Goal: Task Accomplishment & Management: Complete application form

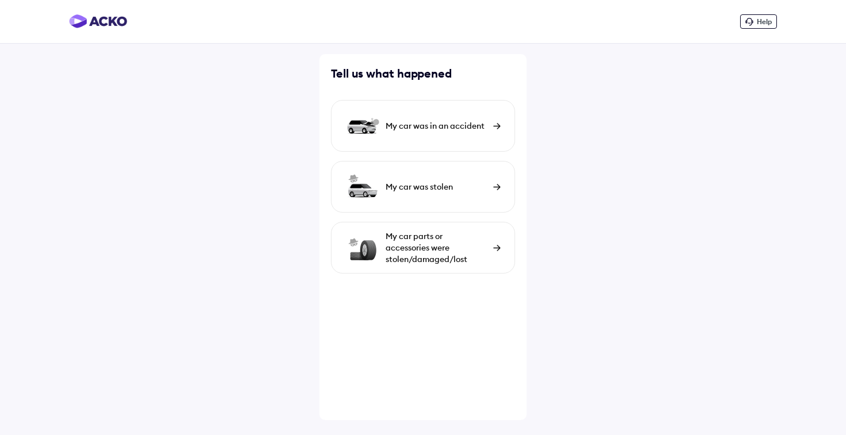
click at [427, 142] on div "My car was in an accident" at bounding box center [423, 126] width 184 height 52
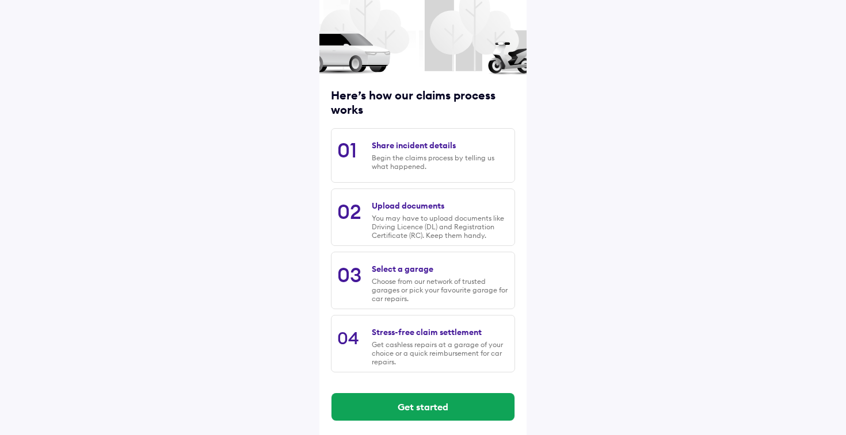
scroll to position [72, 0]
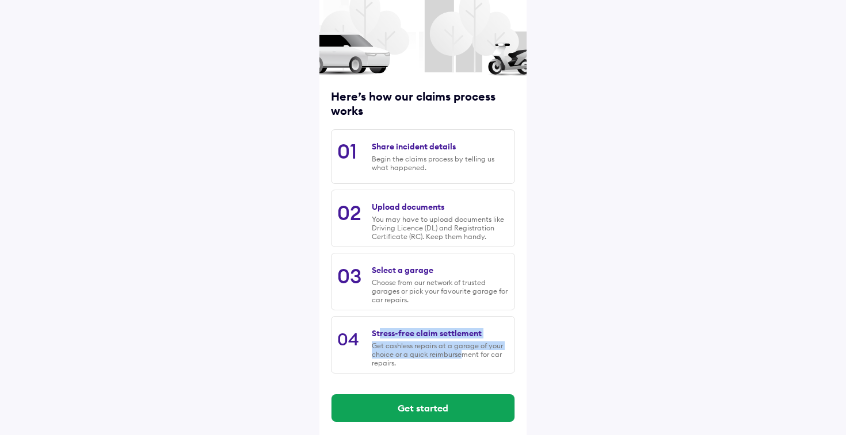
drag, startPoint x: 378, startPoint y: 334, endPoint x: 461, endPoint y: 353, distance: 85.5
click at [461, 353] on div "Stress-free claim settlement Get cashless repairs at a garage of your choice or…" at bounding box center [440, 345] width 137 height 45
click at [461, 353] on div "Get cashless repairs at a garage of your choice or a quick reimbursement for ca…" at bounding box center [440, 355] width 137 height 26
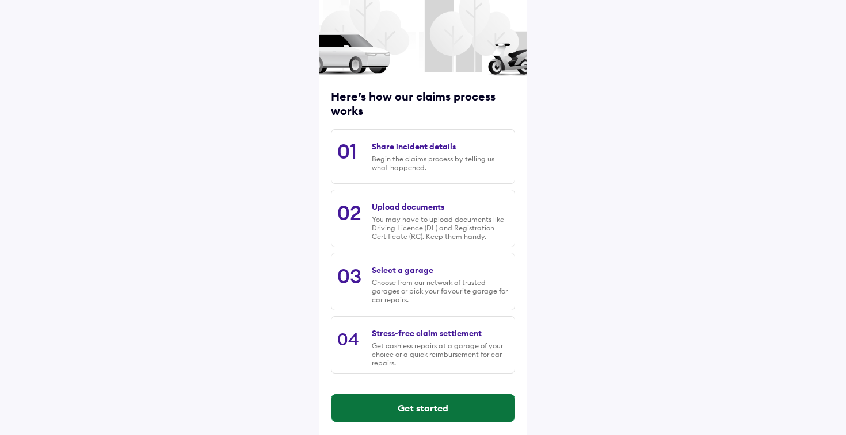
click at [454, 410] on button "Get started" at bounding box center [422, 409] width 183 height 28
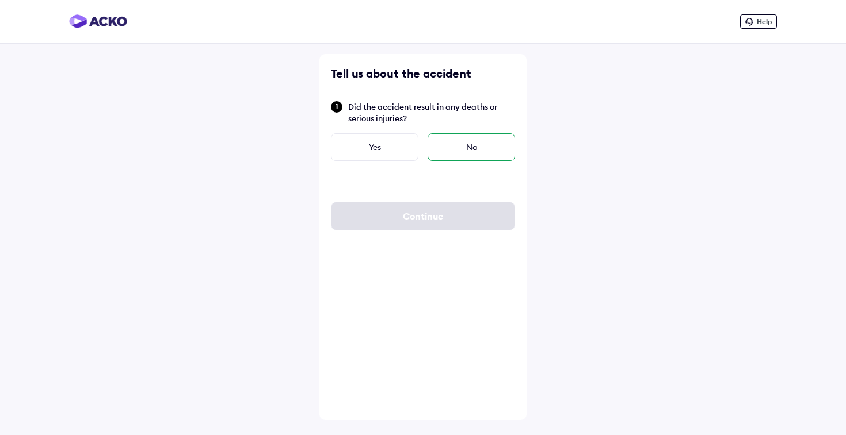
click at [473, 159] on div "No" at bounding box center [470, 147] width 87 height 28
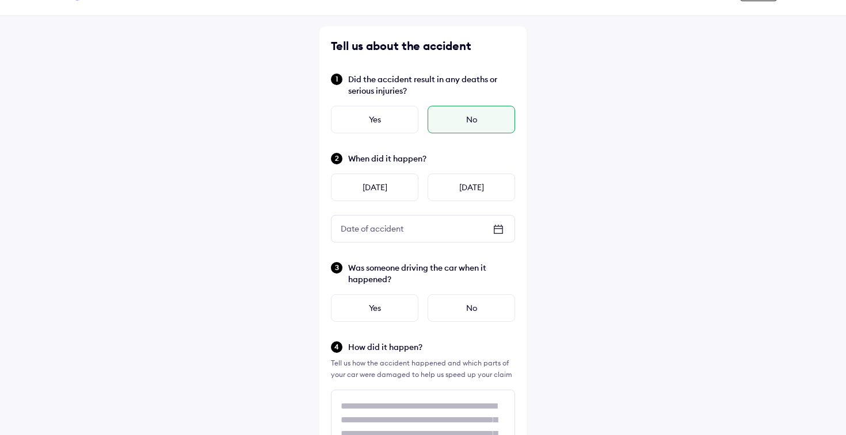
scroll to position [28, 0]
click at [376, 162] on span "When did it happen?" at bounding box center [431, 158] width 167 height 12
click at [391, 158] on span "When did it happen?" at bounding box center [431, 158] width 167 height 12
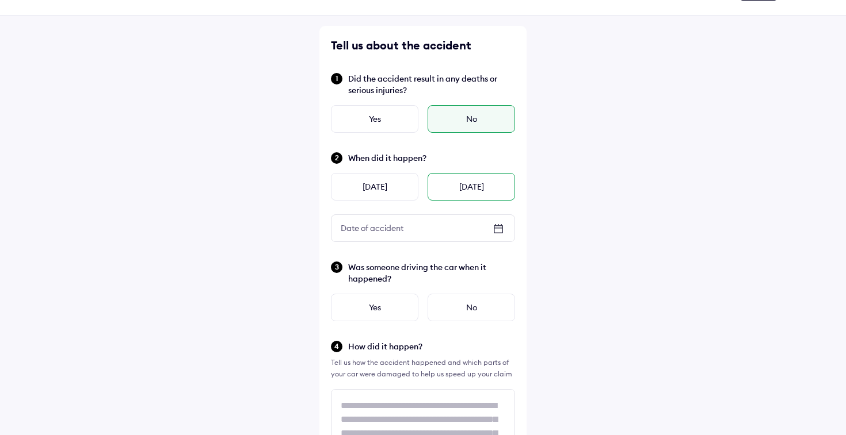
click at [484, 182] on div "[DATE]" at bounding box center [470, 187] width 87 height 28
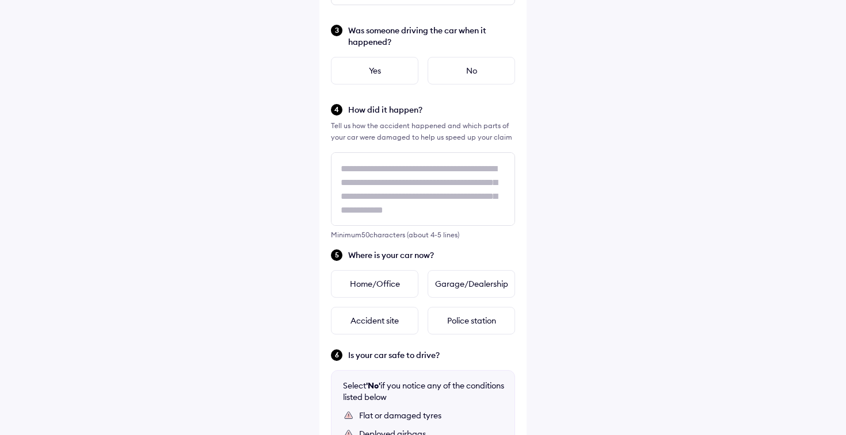
scroll to position [270, 0]
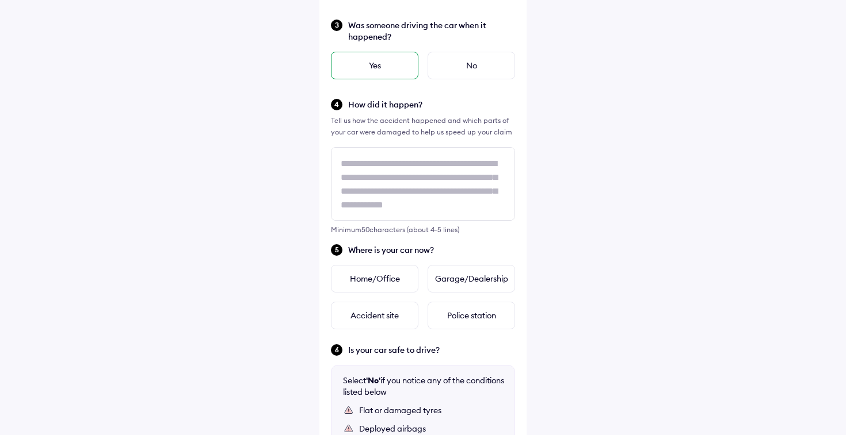
click at [370, 72] on div "Yes" at bounding box center [374, 66] width 87 height 28
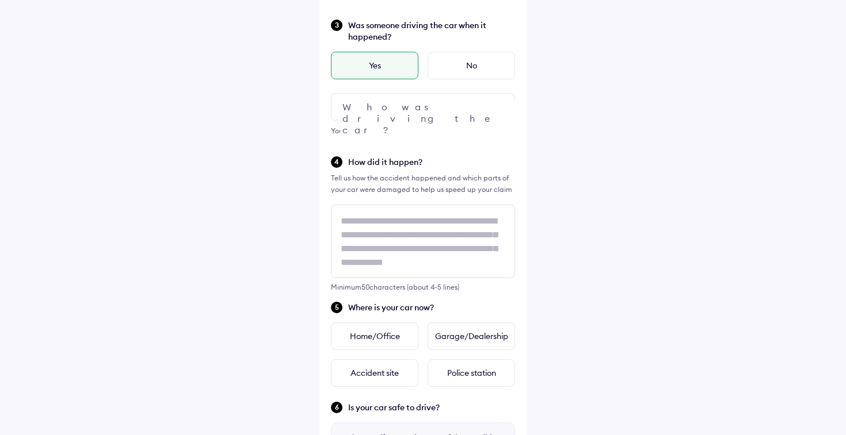
click at [371, 114] on div at bounding box center [423, 107] width 184 height 28
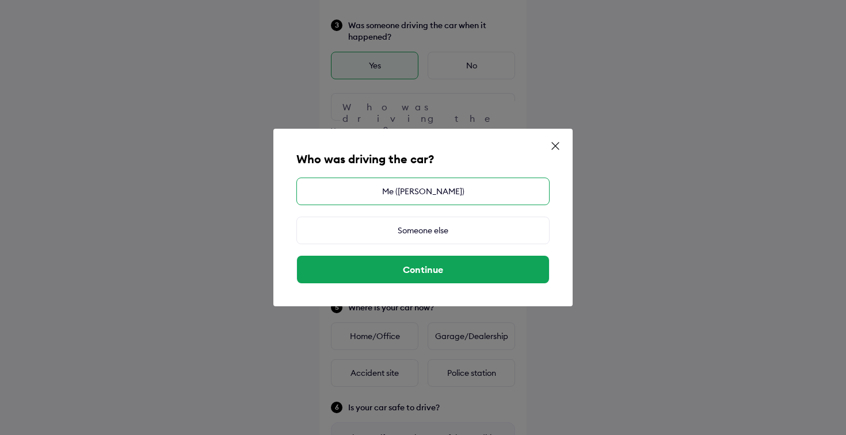
click at [411, 190] on div "Me ([PERSON_NAME])" at bounding box center [422, 192] width 253 height 28
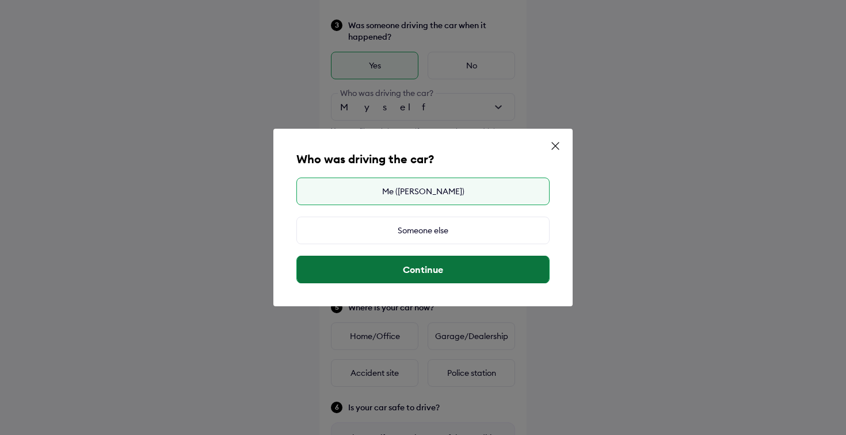
click at [466, 276] on button "Continue" at bounding box center [423, 270] width 252 height 28
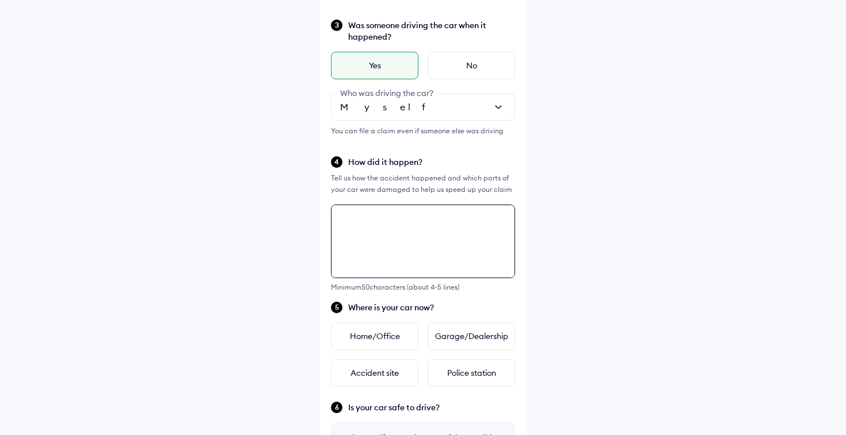
click at [382, 252] on textarea at bounding box center [423, 242] width 184 height 74
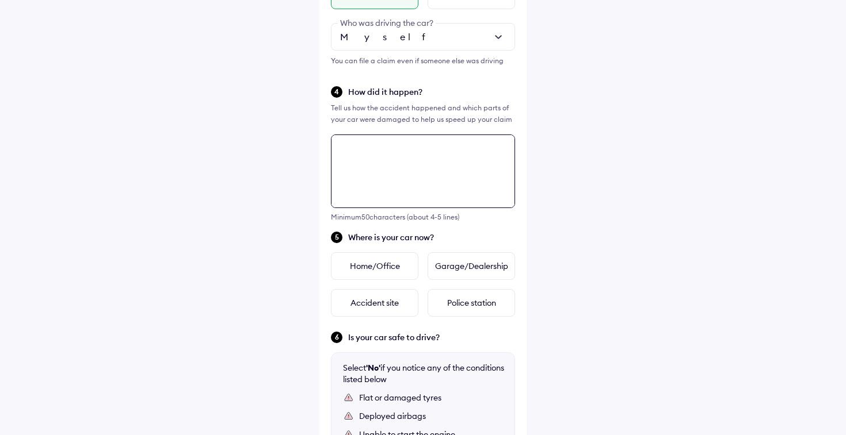
scroll to position [341, 0]
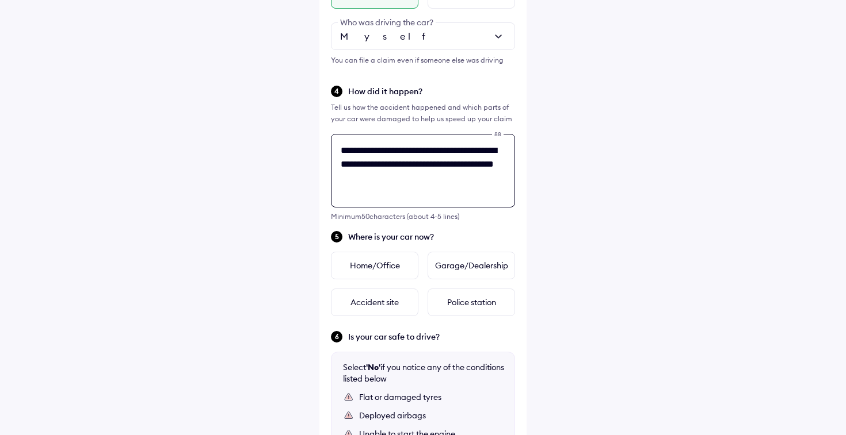
drag, startPoint x: 452, startPoint y: 152, endPoint x: 358, endPoint y: 160, distance: 94.1
click at [358, 160] on textarea "**********" at bounding box center [423, 171] width 184 height 74
click at [427, 183] on textarea "**********" at bounding box center [423, 171] width 184 height 74
click at [358, 167] on textarea "**********" at bounding box center [423, 171] width 184 height 74
click at [482, 181] on textarea "**********" at bounding box center [423, 171] width 184 height 74
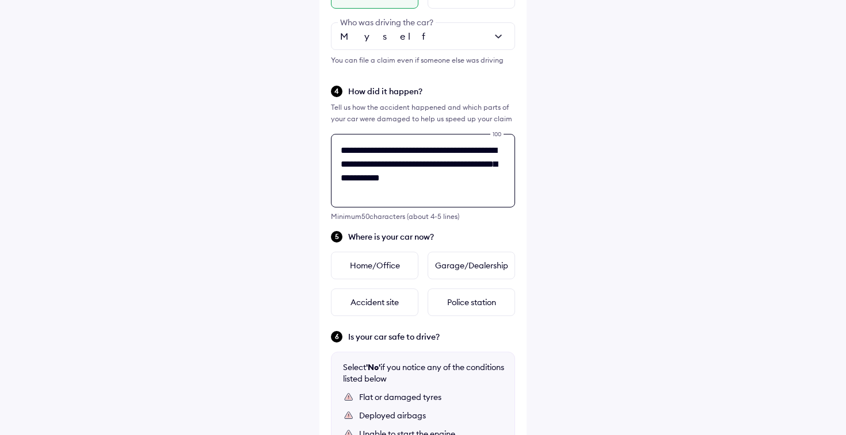
type textarea "**********"
click at [316, 198] on div "**********" at bounding box center [423, 152] width 846 height 987
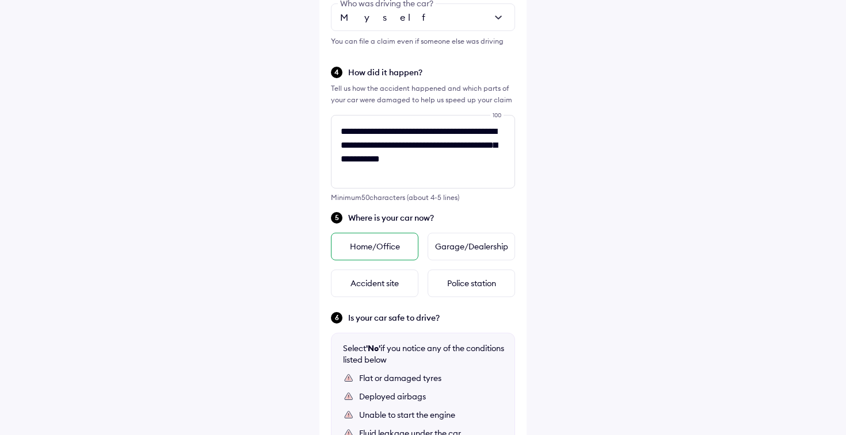
click at [380, 243] on div "Home/Office" at bounding box center [374, 247] width 87 height 28
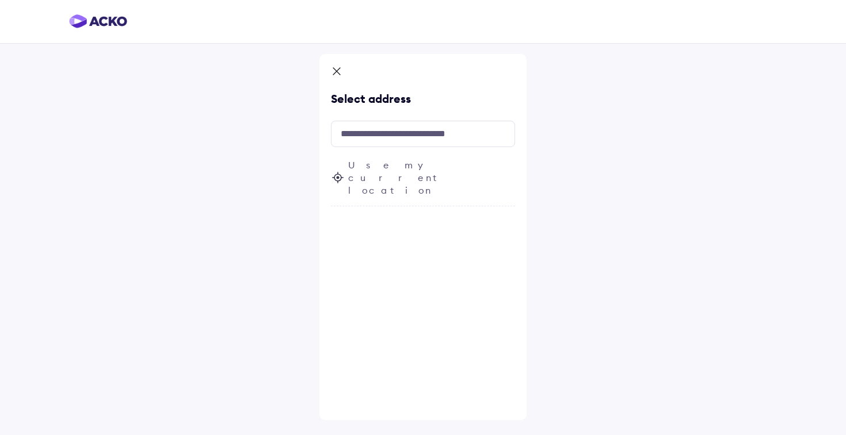
click at [668, 18] on div at bounding box center [423, 22] width 846 height 44
click at [403, 137] on input "text" at bounding box center [423, 134] width 184 height 26
type input "*"
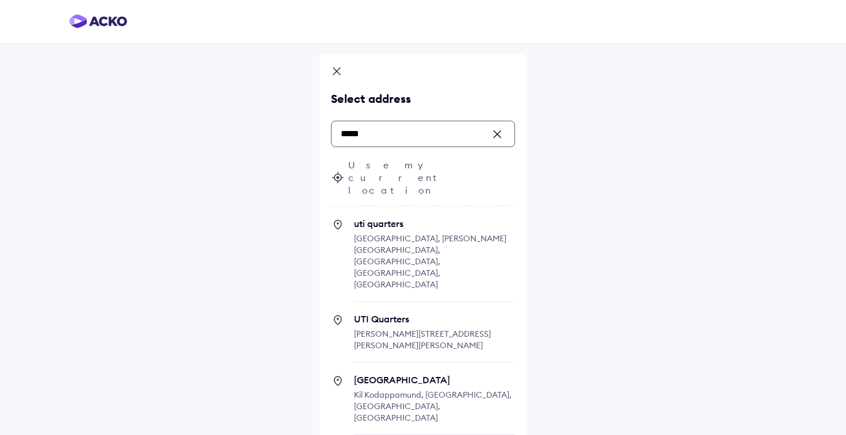
click at [410, 314] on span "UTI Quarters [PERSON_NAME], [PERSON_NAME][STREET_ADDRESS][PERSON_NAME]" at bounding box center [434, 338] width 161 height 49
type input "*****"
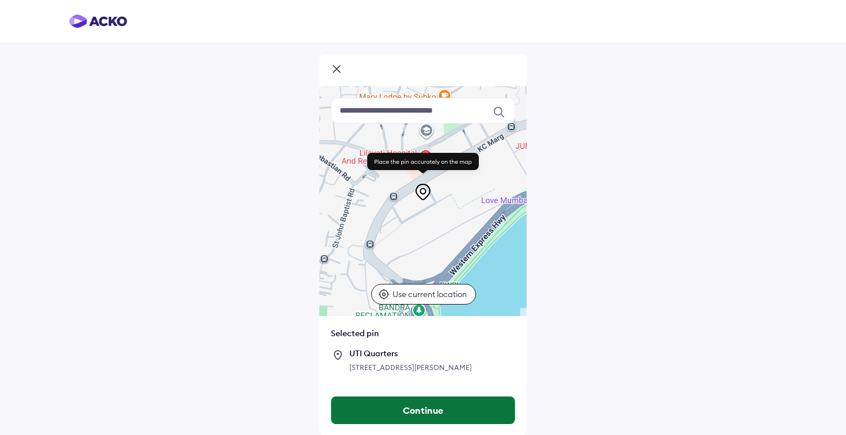
click at [445, 425] on button "Continue" at bounding box center [422, 411] width 183 height 28
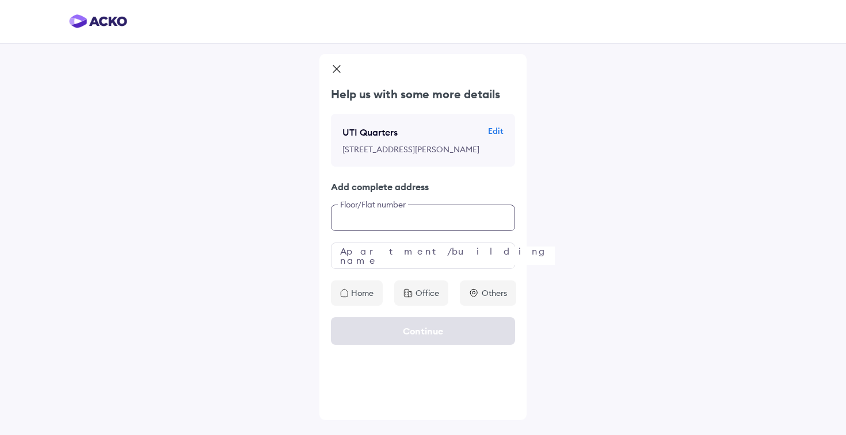
click at [388, 231] on input "text" at bounding box center [423, 218] width 184 height 26
type input "**"
click at [418, 269] on input "text" at bounding box center [423, 256] width 184 height 26
type input "**********"
click at [367, 299] on p "Home" at bounding box center [362, 294] width 22 height 12
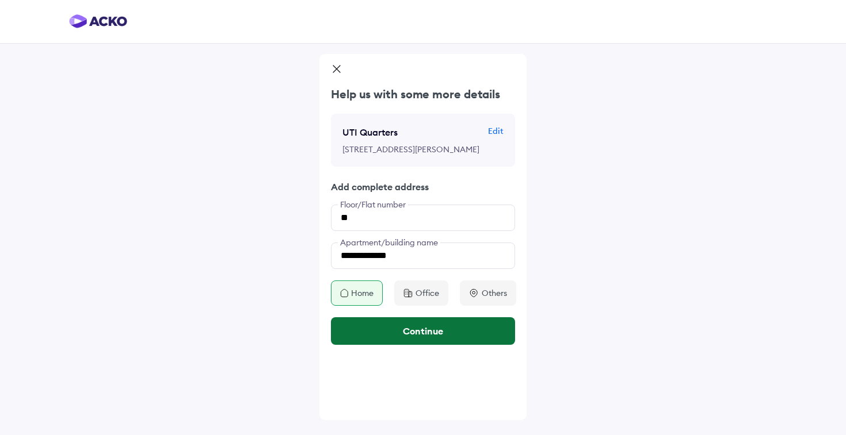
click at [393, 345] on button "Continue" at bounding box center [423, 332] width 184 height 28
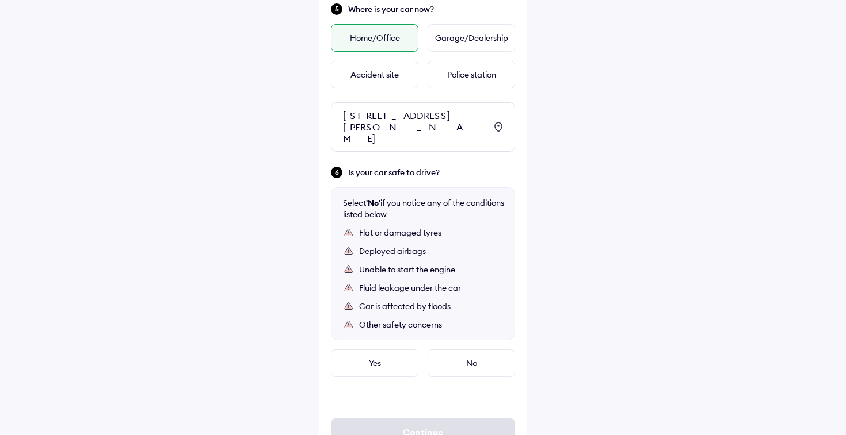
scroll to position [571, 0]
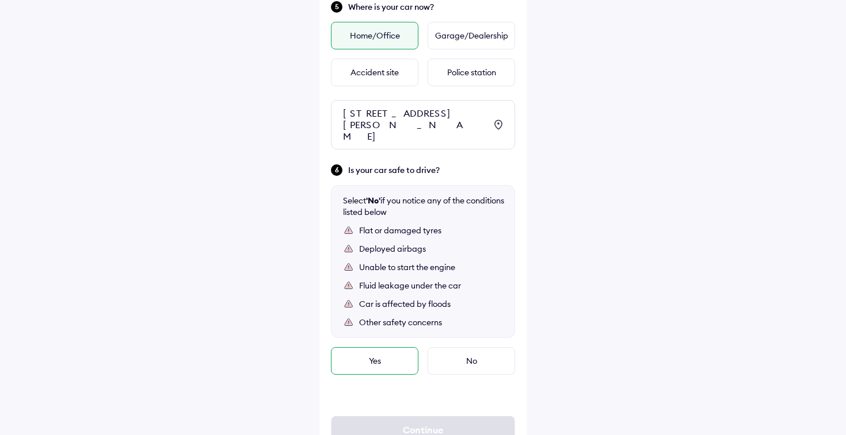
click at [365, 361] on div "Yes" at bounding box center [374, 361] width 87 height 28
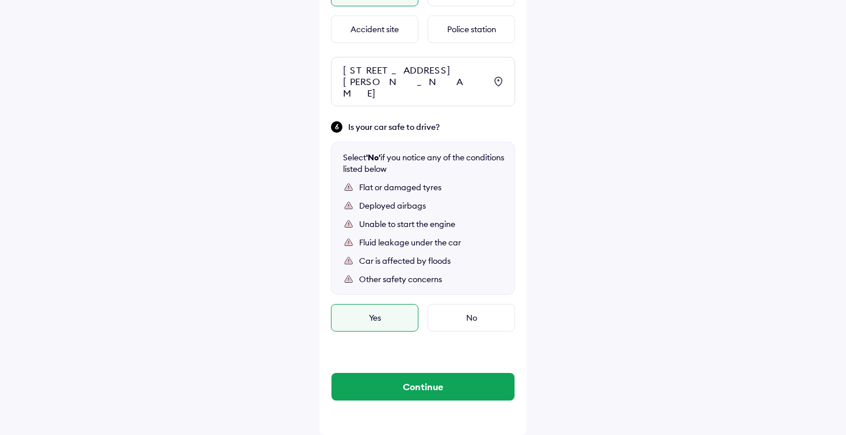
scroll to position [626, 0]
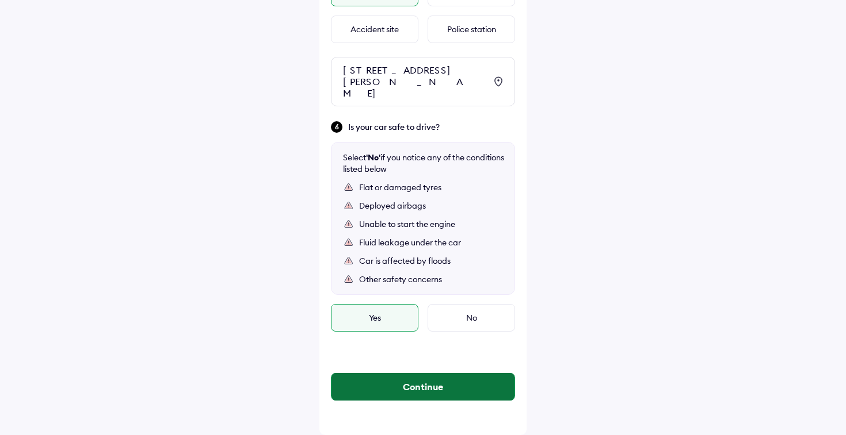
click at [379, 389] on button "Continue" at bounding box center [422, 387] width 183 height 28
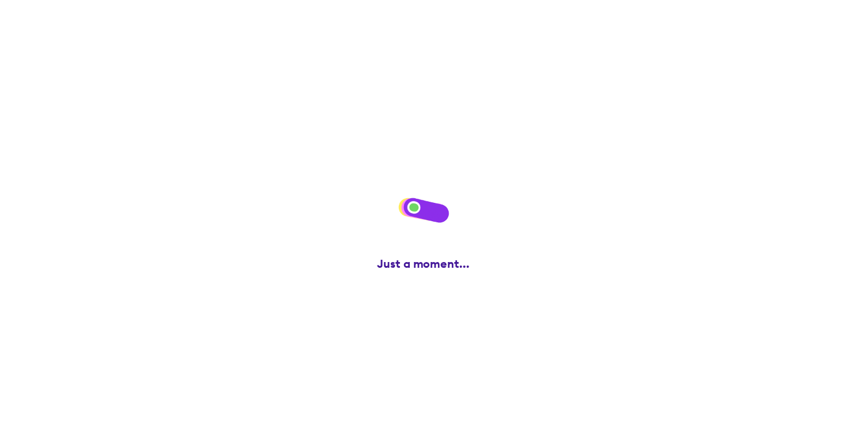
scroll to position [0, 0]
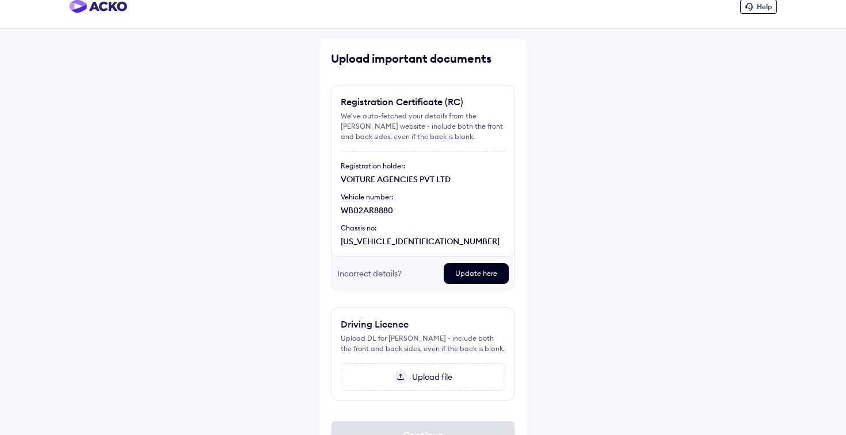
scroll to position [17, 0]
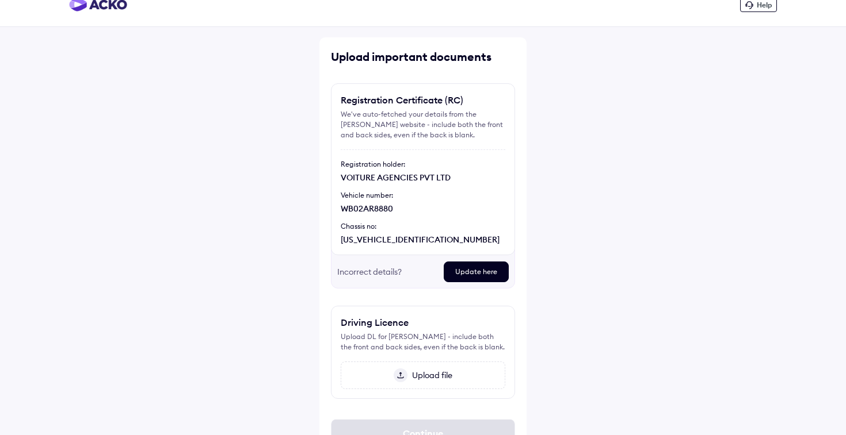
click at [399, 238] on div "[US_VEHICLE_IDENTIFICATION_NUMBER]" at bounding box center [423, 240] width 165 height 12
copy div "[US_VEHICLE_IDENTIFICATION_NUMBER]"
click at [280, 356] on div "Help Upload important documents Registration Certificate (RC) We've auto-fetche…" at bounding box center [423, 235] width 846 height 504
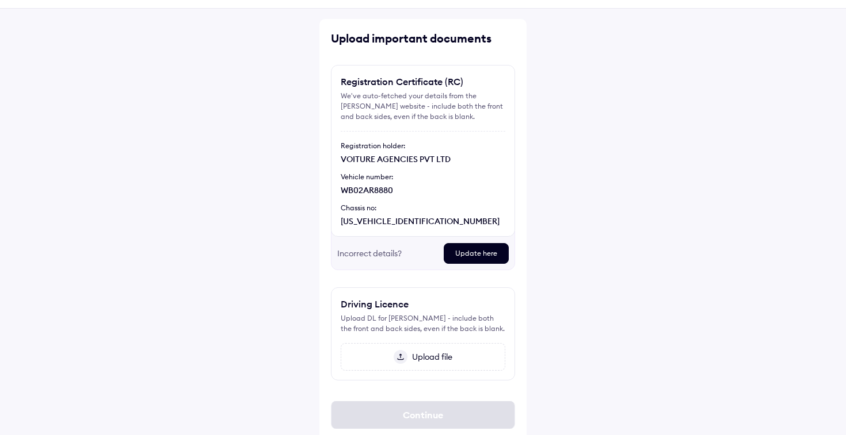
scroll to position [30, 0]
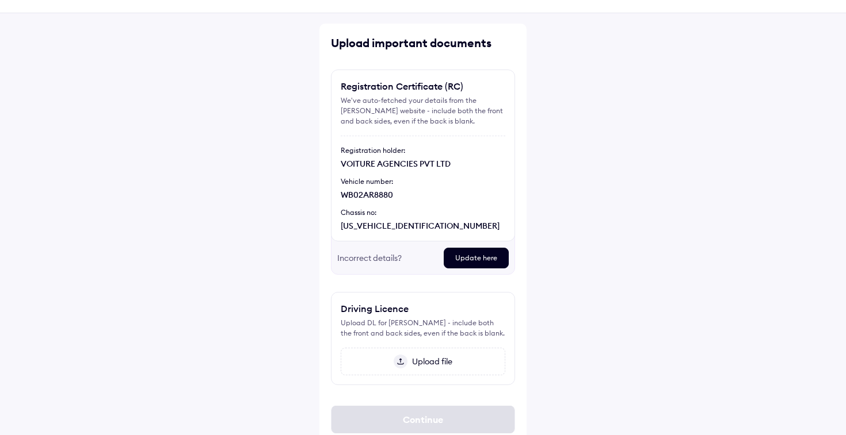
click at [448, 358] on span "Upload file" at bounding box center [429, 362] width 45 height 10
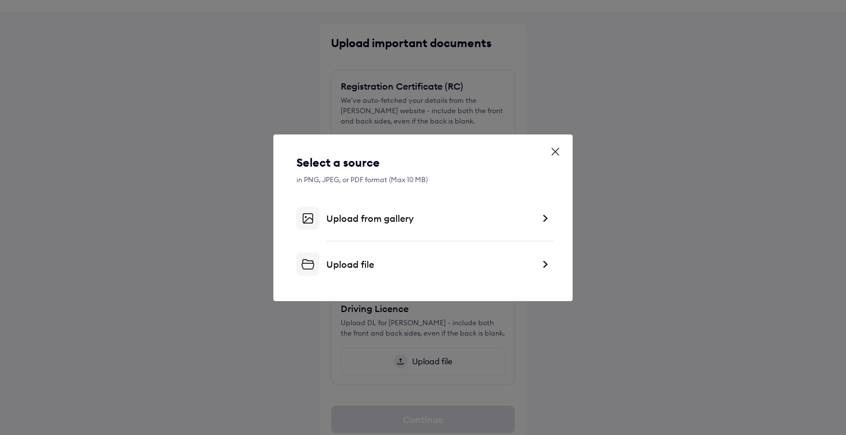
click at [368, 266] on div "Upload file" at bounding box center [429, 265] width 207 height 12
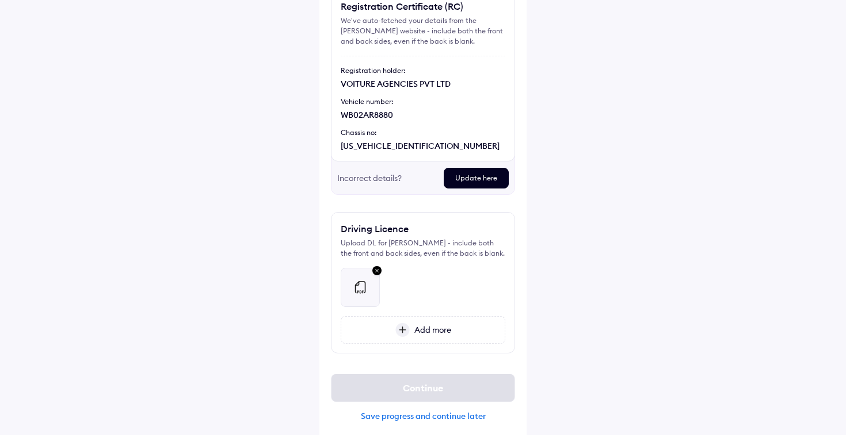
scroll to position [112, 0]
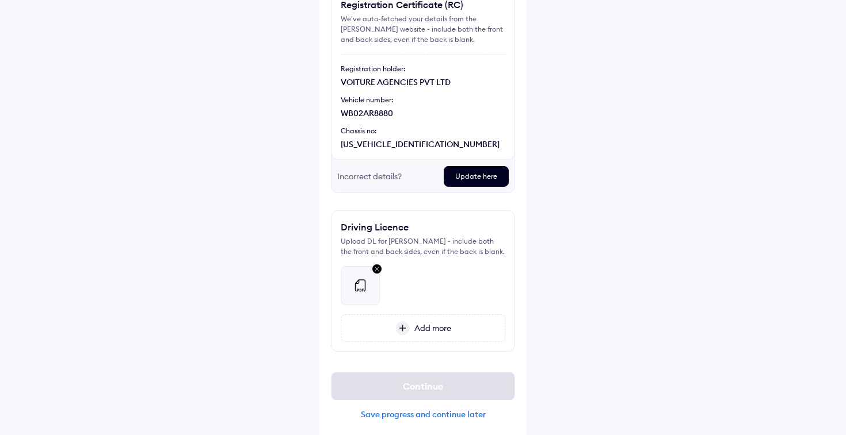
click at [308, 343] on div "Help Upload important documents Registration Certificate (RC) We've auto-fetche…" at bounding box center [423, 164] width 846 height 553
click at [415, 320] on div "Add more" at bounding box center [423, 329] width 165 height 28
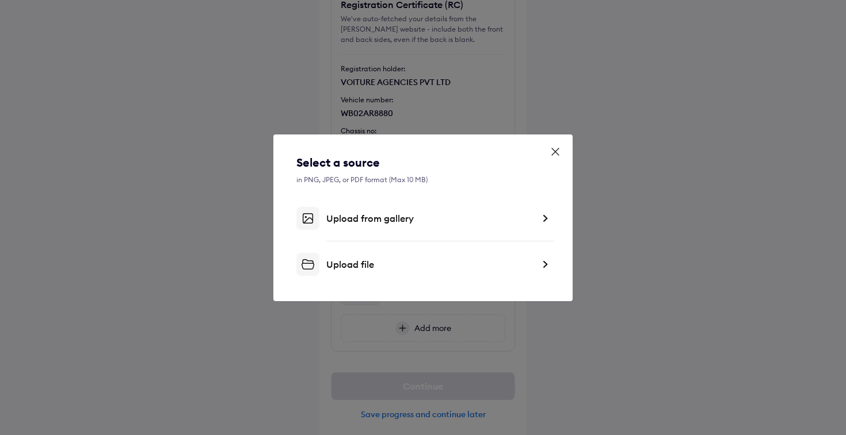
click at [376, 261] on div "Upload file" at bounding box center [429, 265] width 207 height 12
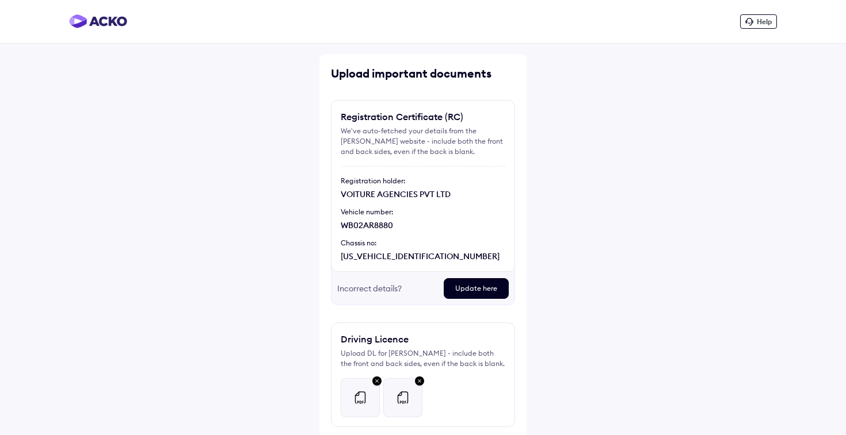
scroll to position [81, 0]
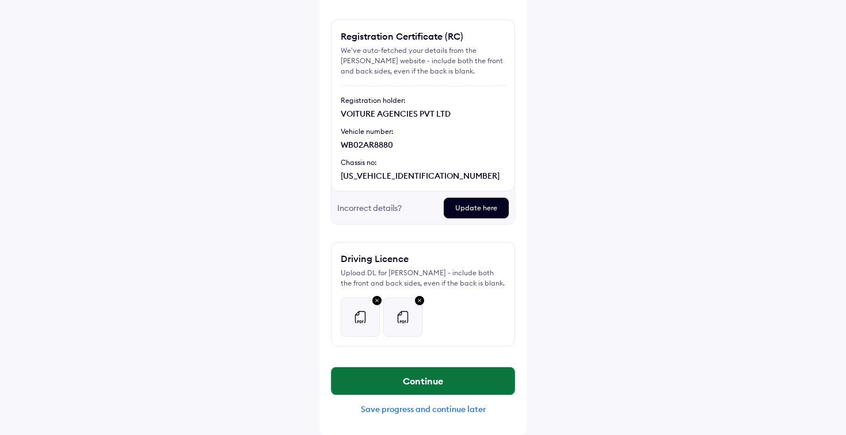
click at [396, 384] on button "Continue" at bounding box center [422, 382] width 183 height 28
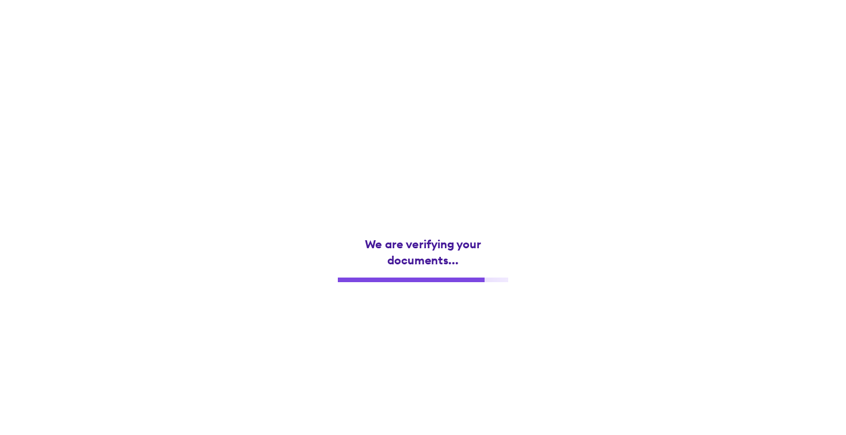
scroll to position [0, 0]
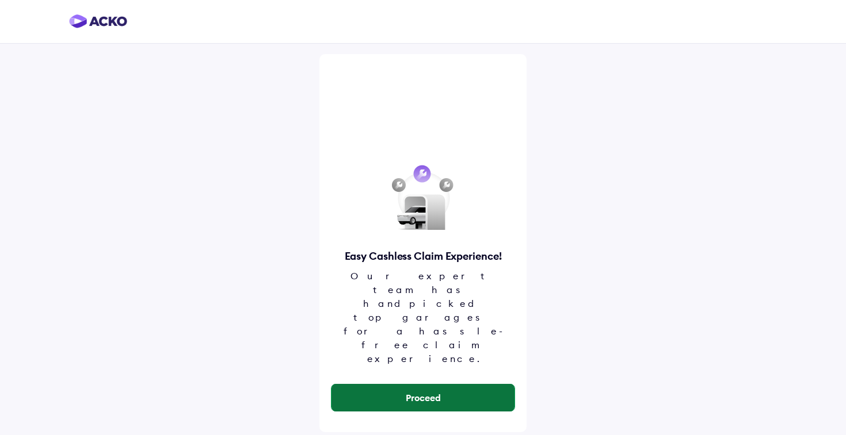
click at [391, 384] on button "Proceed" at bounding box center [422, 398] width 183 height 28
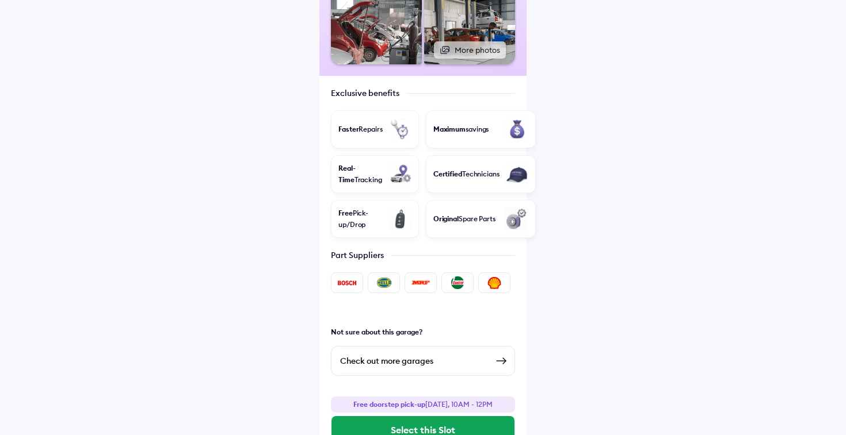
scroll to position [275, 0]
click at [392, 354] on div "Check out more garages" at bounding box center [413, 361] width 147 height 14
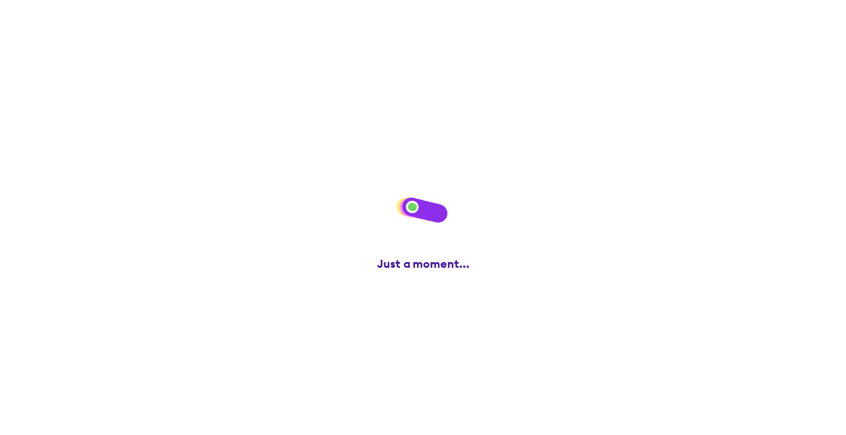
scroll to position [0, 0]
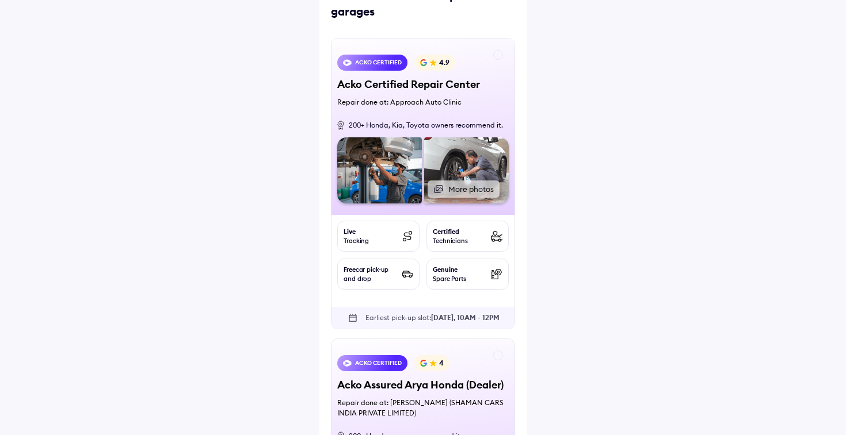
scroll to position [71, 0]
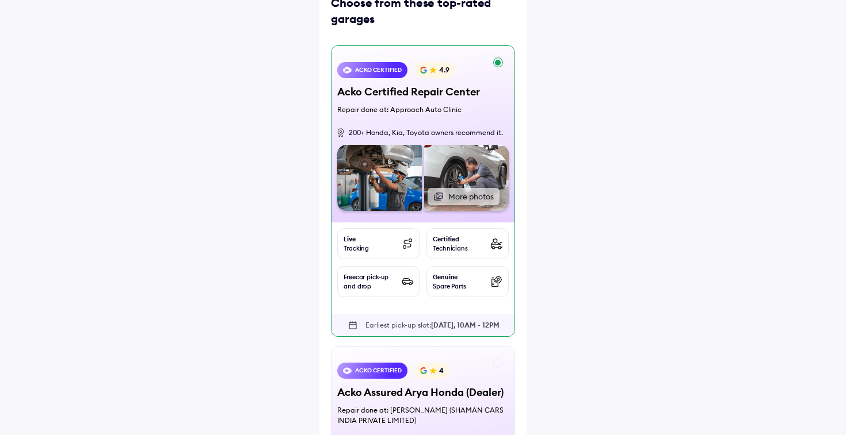
click at [483, 82] on div "ACKO Certified 4.9" at bounding box center [422, 73] width 171 height 23
click at [500, 65] on div "ACKO Certified 4.9 Acko Certified Repair Center Repair done at: Approach Auto C…" at bounding box center [423, 191] width 184 height 292
click at [496, 63] on div "ACKO Certified 4.9 Acko Certified Repair Center Repair done at: Approach Auto C…" at bounding box center [423, 191] width 184 height 292
click at [455, 193] on button "More photos" at bounding box center [463, 197] width 79 height 19
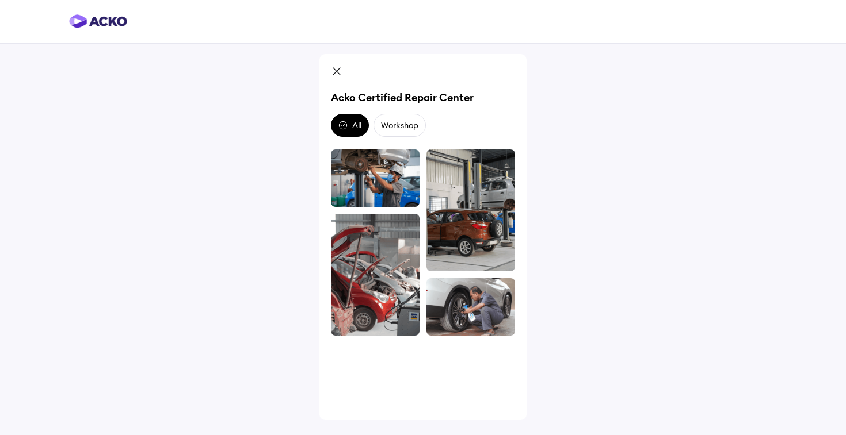
click at [337, 72] on icon at bounding box center [337, 73] width 12 height 14
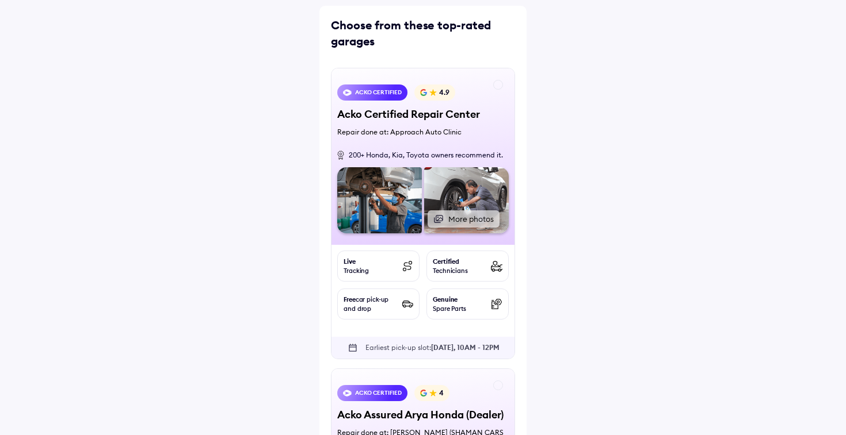
scroll to position [44, 0]
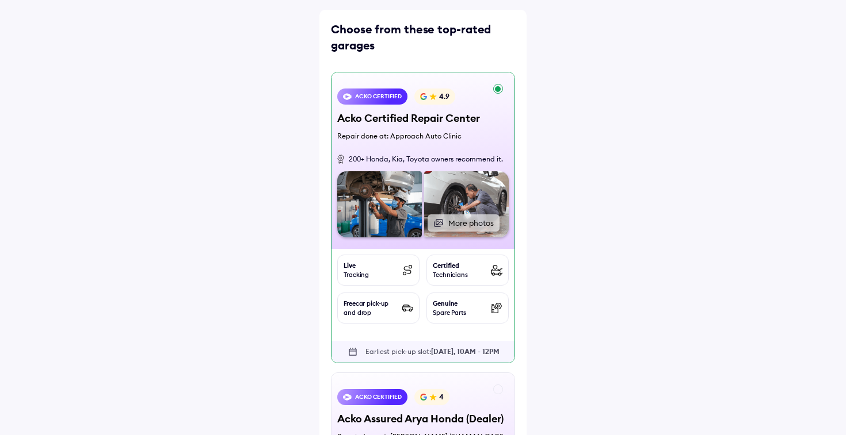
click at [494, 127] on div "ACKO Certified 4.9 Acko Certified Repair Center Repair done at: Approach Auto C…" at bounding box center [423, 158] width 194 height 182
click at [491, 142] on div "ACKO Certified 4.9 Acko Certified Repair Center Repair done at: Approach Auto C…" at bounding box center [423, 158] width 194 height 182
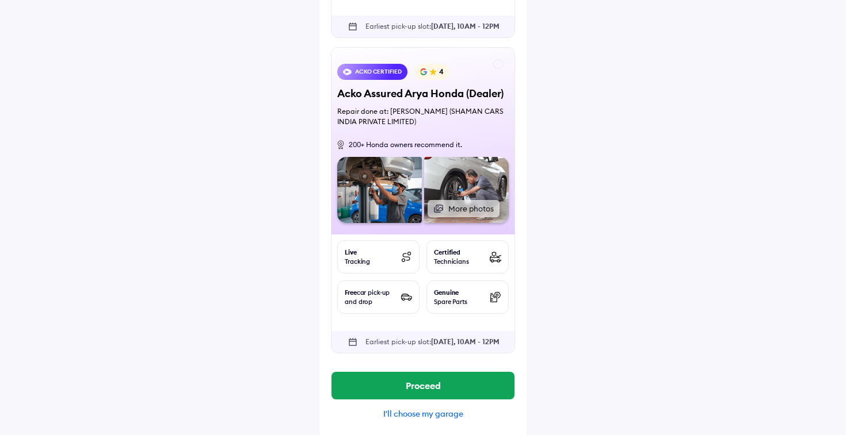
scroll to position [374, 0]
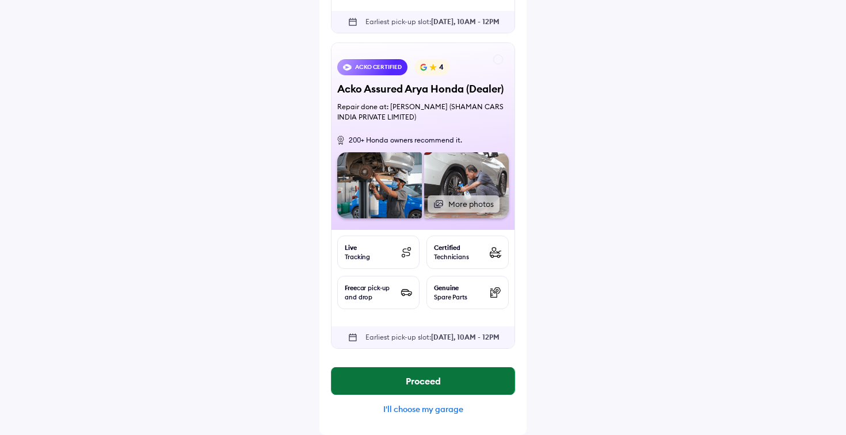
click at [476, 384] on button "Proceed" at bounding box center [422, 382] width 183 height 28
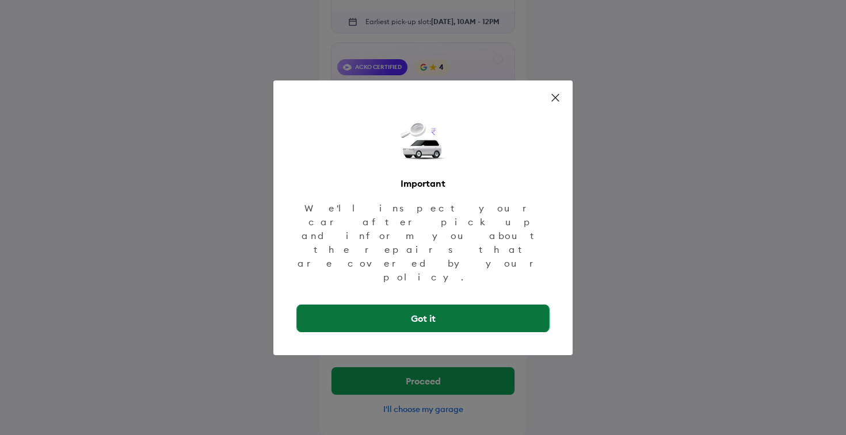
click at [505, 305] on button "Got it" at bounding box center [423, 319] width 252 height 28
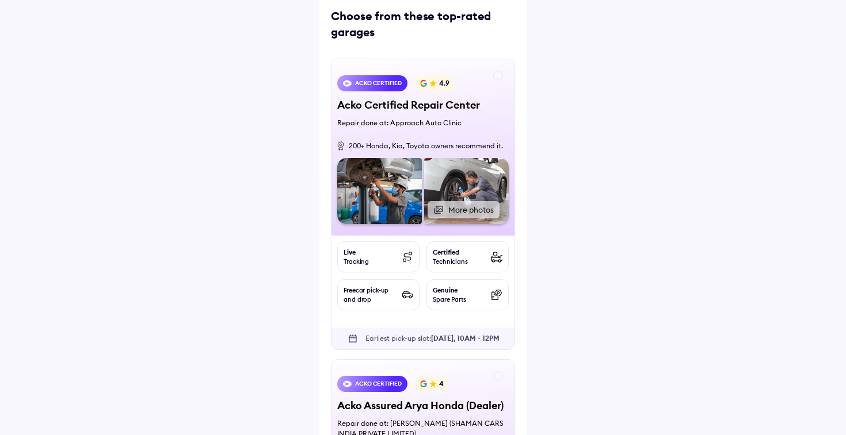
scroll to position [57, 0]
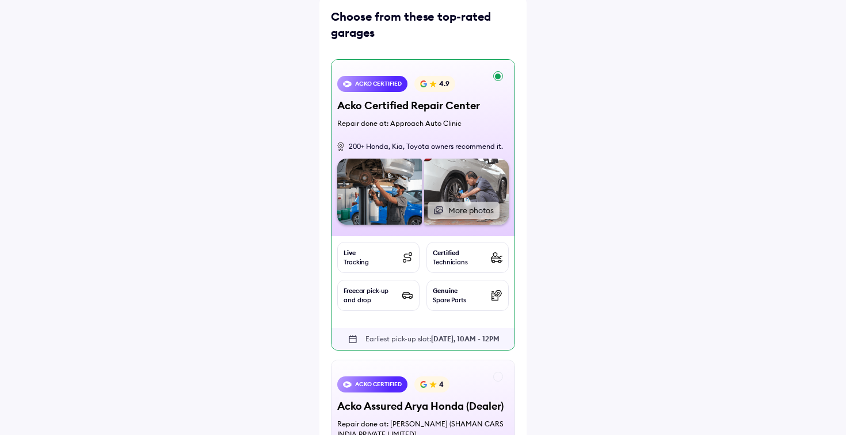
click at [498, 74] on div "ACKO Certified 4.9 Acko Certified Repair Center Repair done at: Approach Auto C…" at bounding box center [423, 205] width 184 height 292
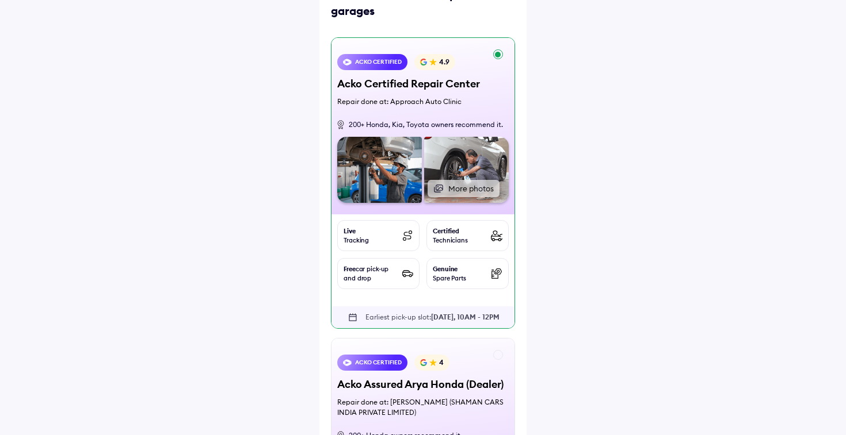
scroll to position [79, 0]
click at [435, 116] on div "200+ Honda, Kia, Toyota owners recommend it." at bounding box center [422, 124] width 171 height 24
click at [387, 60] on div "ACKO Certified" at bounding box center [378, 61] width 47 height 10
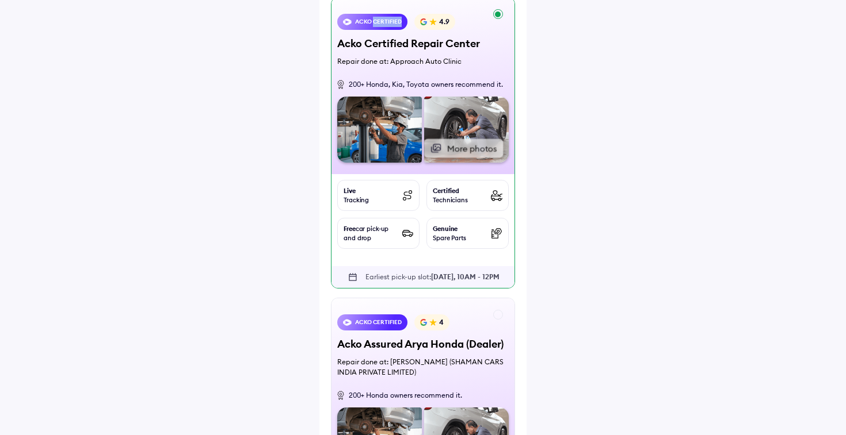
scroll to position [120, 0]
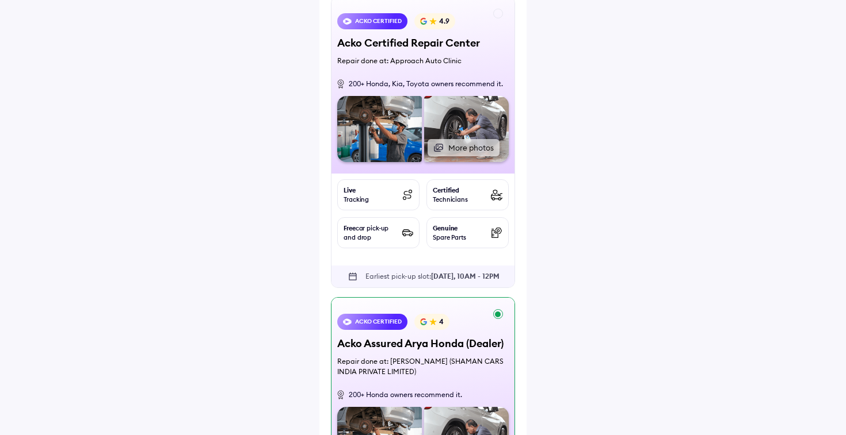
click at [505, 314] on div "ACKO Certified 4" at bounding box center [422, 325] width 171 height 23
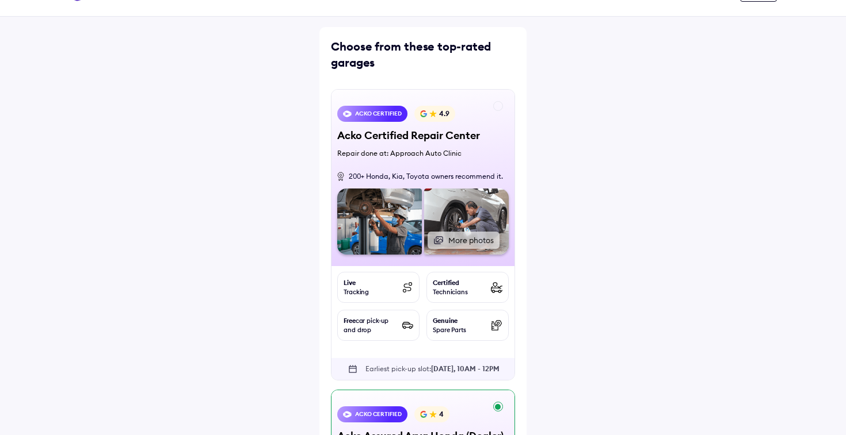
scroll to position [19, 0]
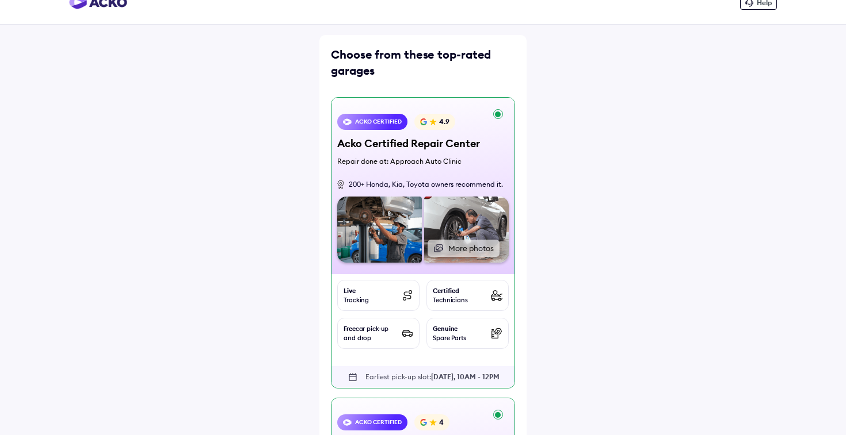
click at [497, 118] on div "ACKO Certified 4.9 Acko Certified Repair Center Repair done at: Approach Auto C…" at bounding box center [423, 243] width 184 height 292
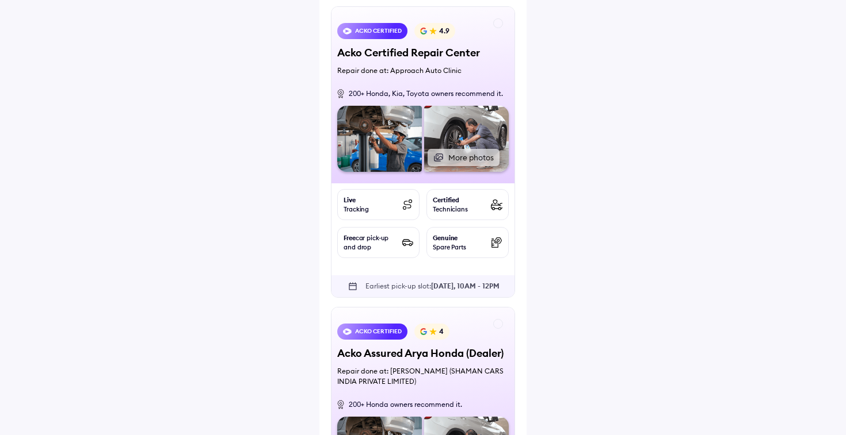
scroll to position [130, 0]
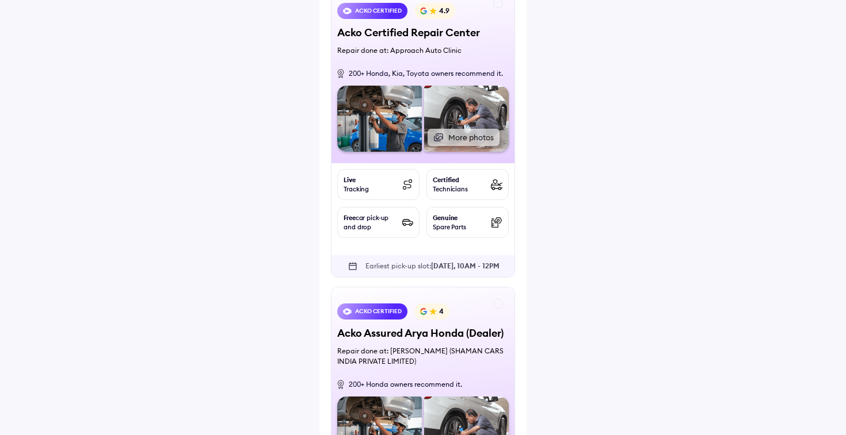
scroll to position [60, 0]
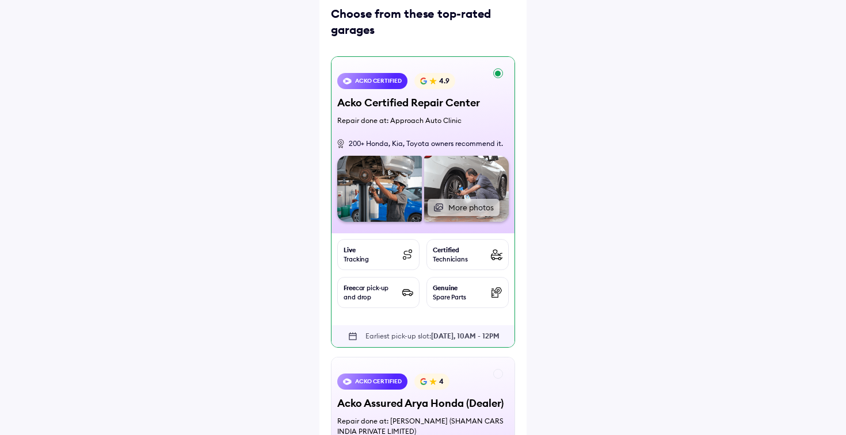
click at [498, 77] on div "ACKO Certified 4.9 Acko Certified Repair Center Repair done at: Approach Auto C…" at bounding box center [423, 202] width 184 height 292
click at [499, 74] on div "ACKO Certified 4.9 Acko Certified Repair Center Repair done at: Approach Auto C…" at bounding box center [423, 202] width 184 height 292
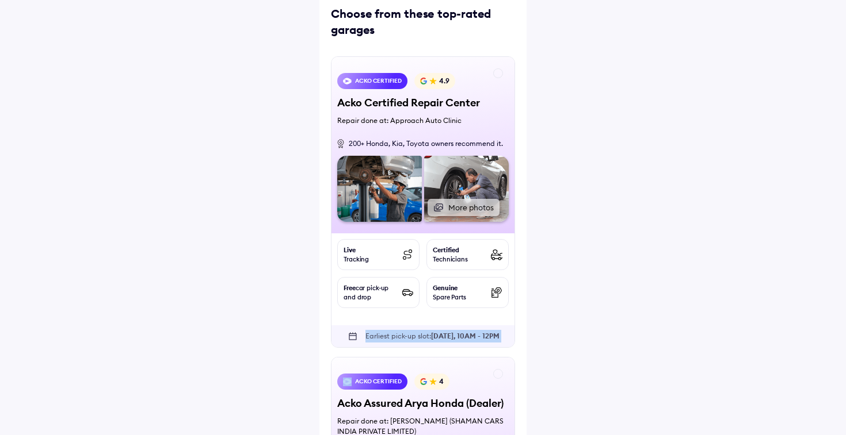
click at [234, 316] on div "Help Choose from these top-rated garages ACKO Certified 4.9 Acko Certified Repa…" at bounding box center [423, 345] width 846 height 810
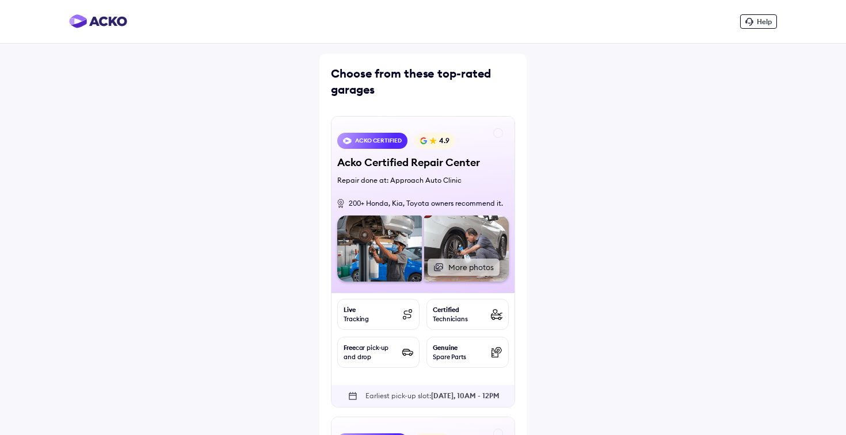
scroll to position [374, 0]
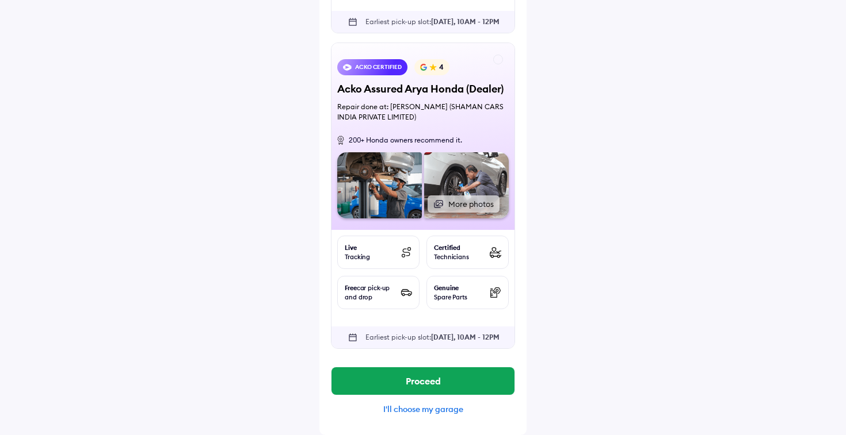
click at [388, 407] on div "I'll choose my garage" at bounding box center [423, 409] width 184 height 10
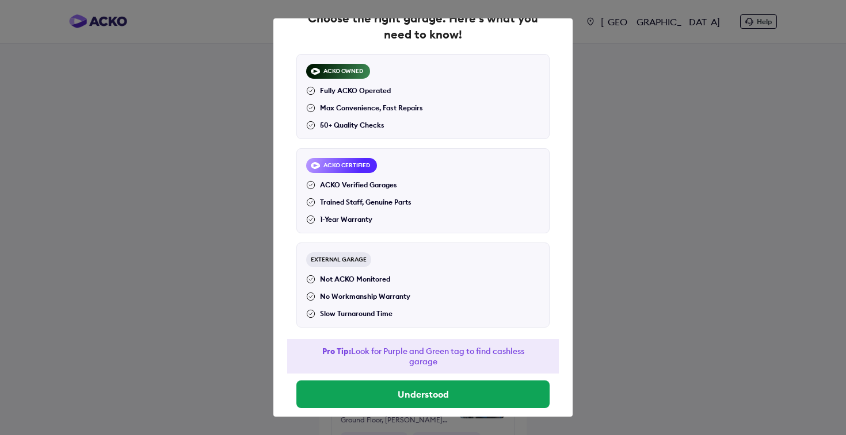
scroll to position [49, 0]
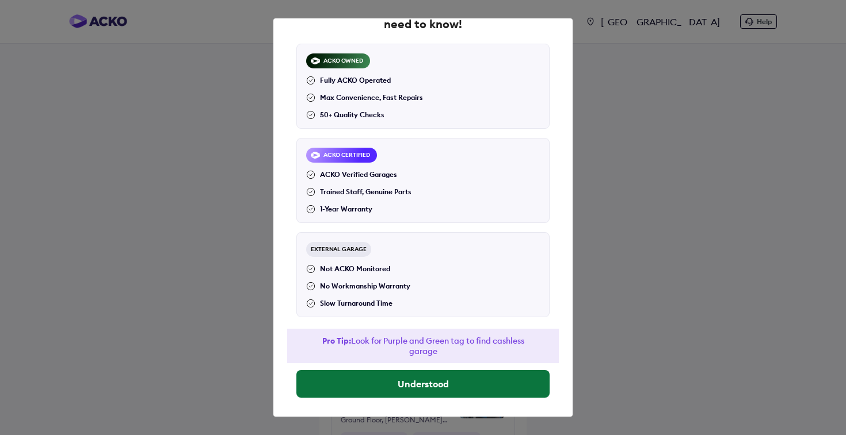
click at [461, 381] on button "Understood" at bounding box center [422, 384] width 253 height 28
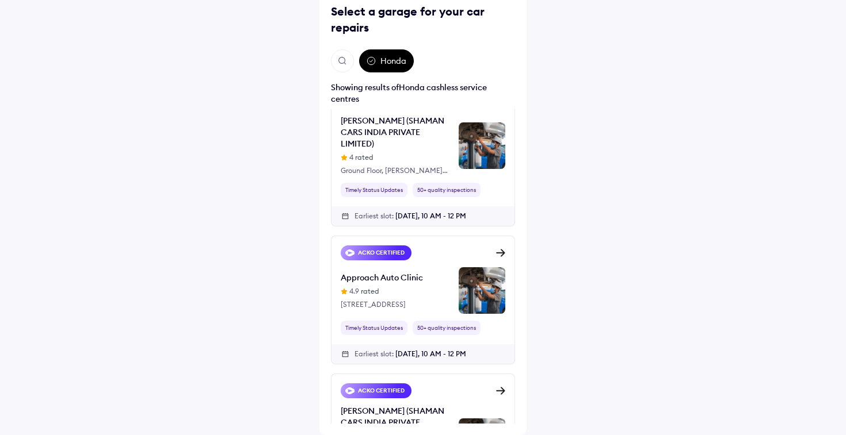
scroll to position [189, 0]
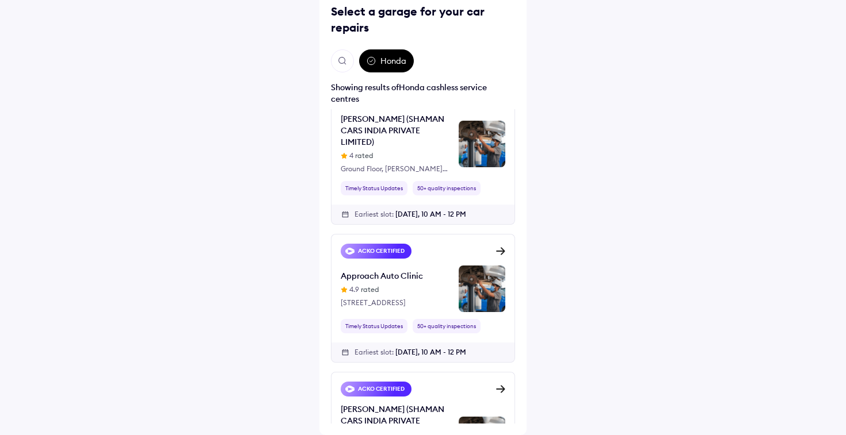
click at [502, 247] on img at bounding box center [500, 251] width 9 height 9
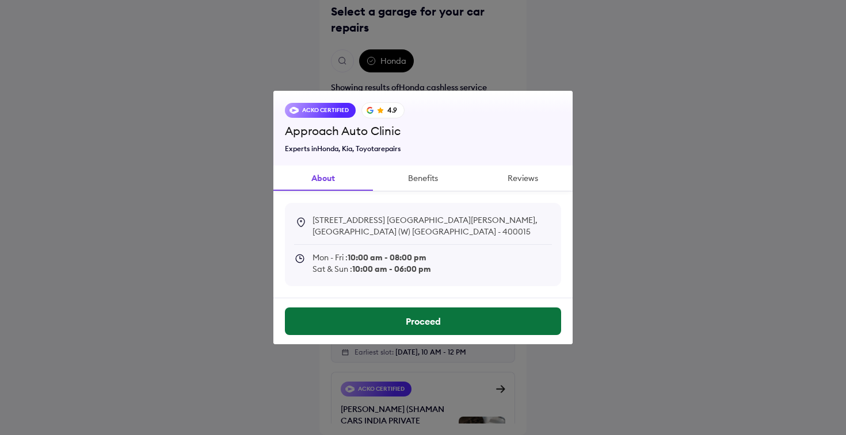
click at [468, 317] on button "Proceed" at bounding box center [423, 322] width 276 height 28
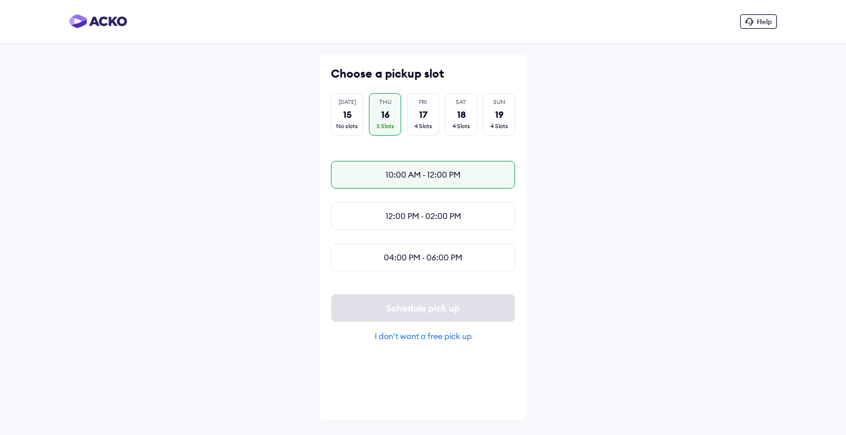
click at [496, 182] on div "10:00 AM - 12:00 PM" at bounding box center [423, 175] width 184 height 28
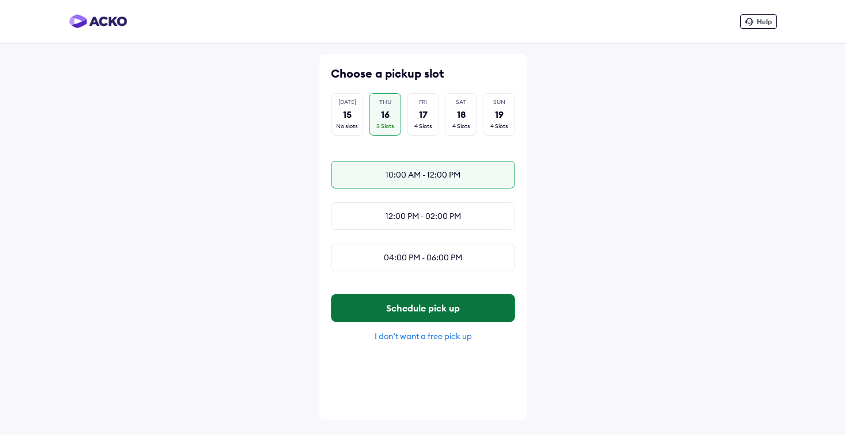
click at [489, 312] on button "Schedule pick up" at bounding box center [422, 309] width 183 height 28
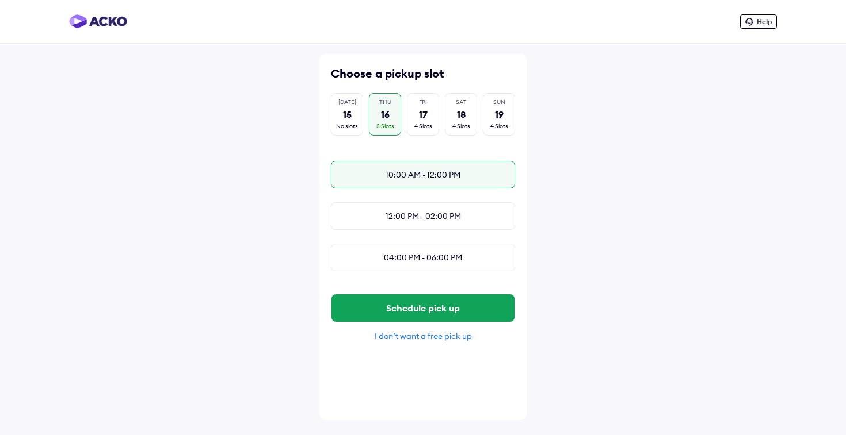
click at [460, 178] on div "10:00 AM - 12:00 PM" at bounding box center [423, 175] width 184 height 28
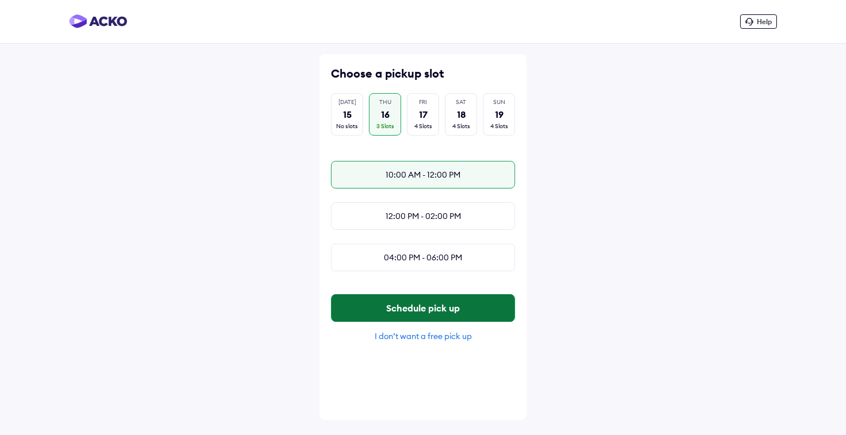
click at [377, 311] on button "Schedule pick up" at bounding box center [422, 309] width 183 height 28
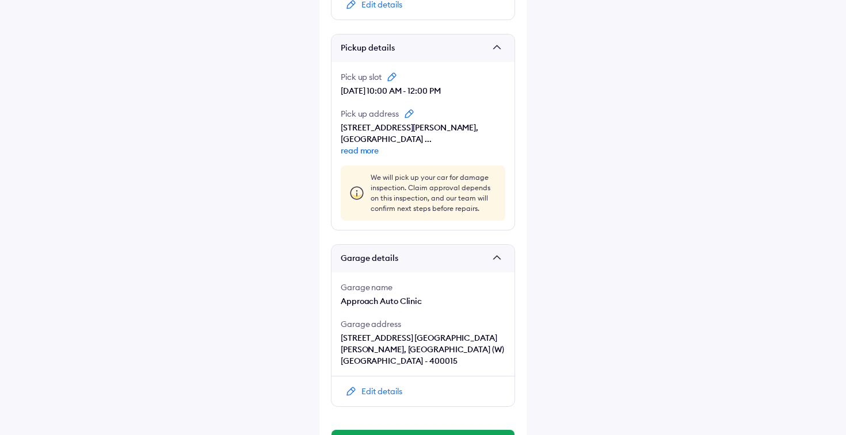
scroll to position [828, 0]
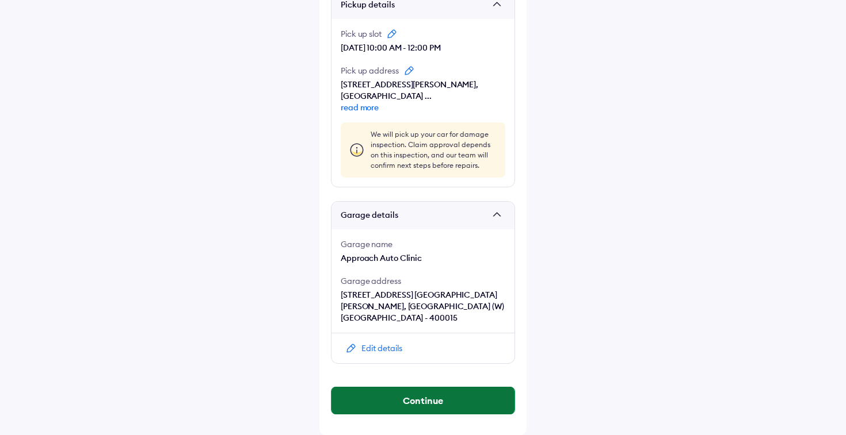
click at [391, 395] on button "Continue" at bounding box center [422, 401] width 183 height 28
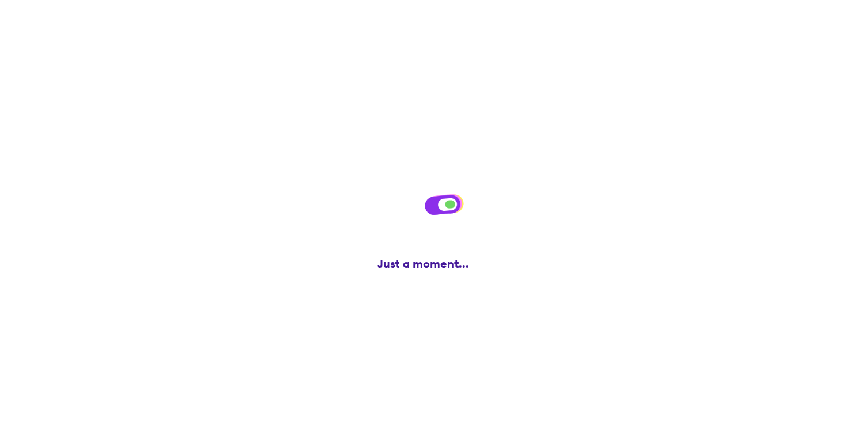
scroll to position [0, 0]
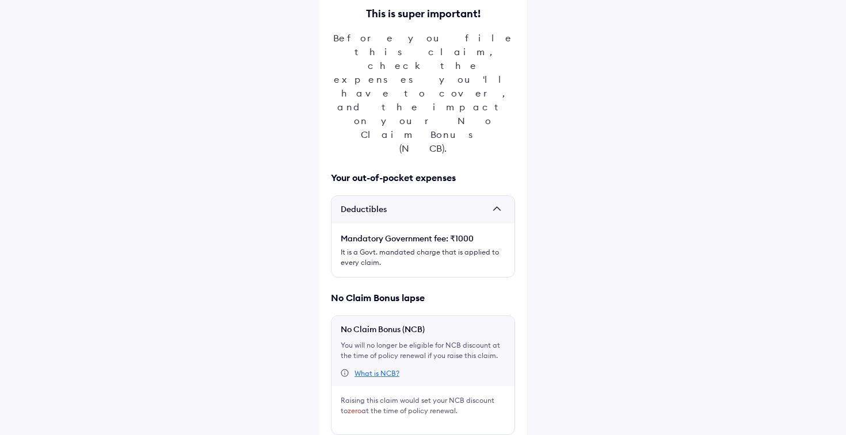
scroll to position [122, 0]
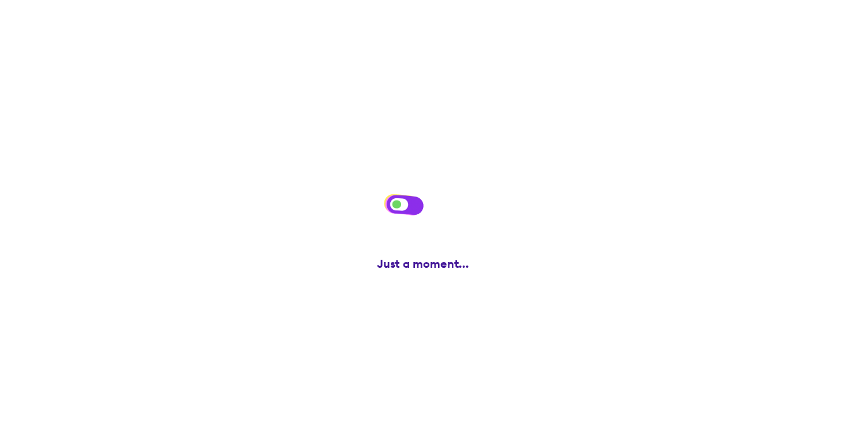
scroll to position [0, 0]
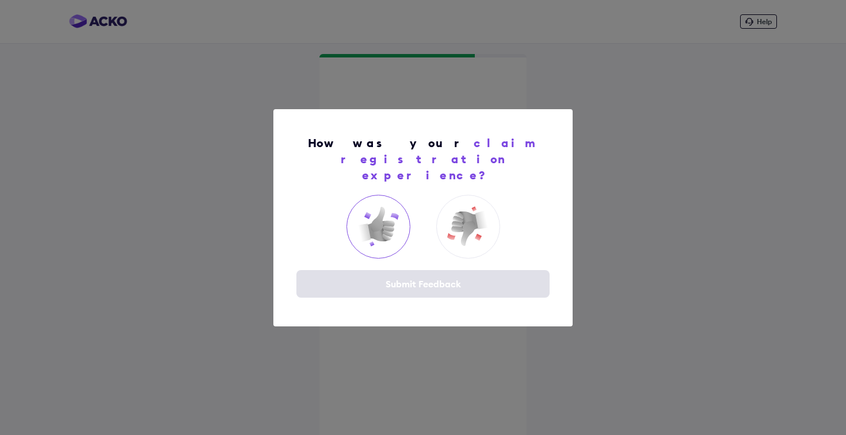
click at [379, 212] on img at bounding box center [378, 227] width 46 height 46
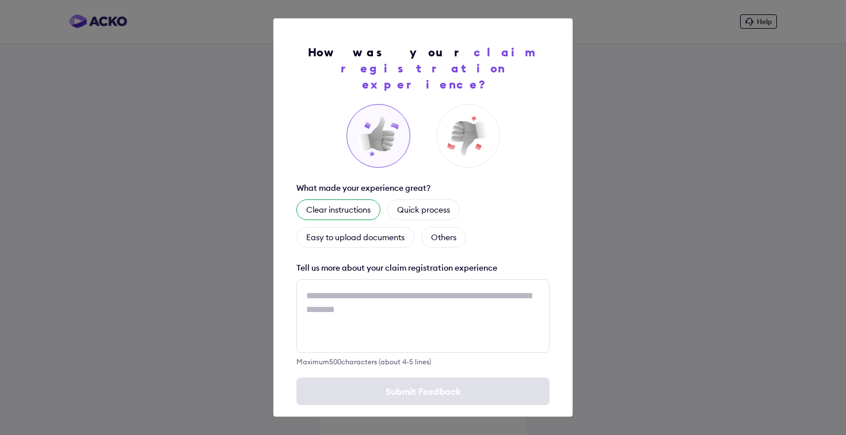
click at [353, 200] on div "Clear instructions" at bounding box center [338, 210] width 84 height 21
click at [449, 378] on div "Submit Feedback" at bounding box center [422, 392] width 253 height 28
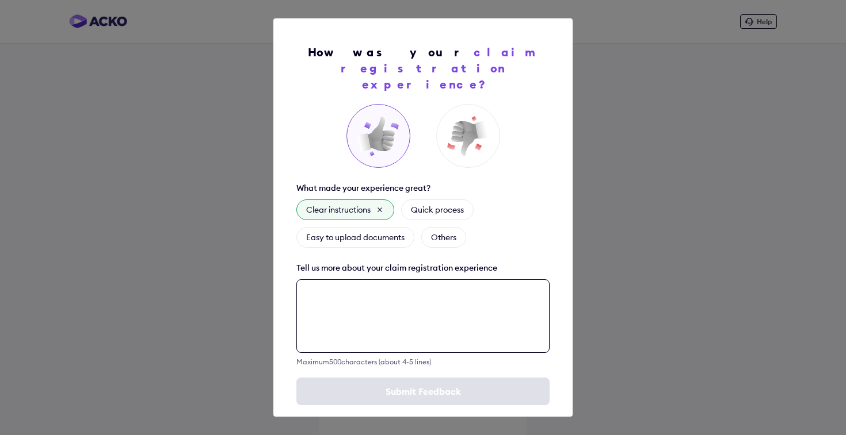
click at [441, 319] on textarea at bounding box center [422, 317] width 253 height 74
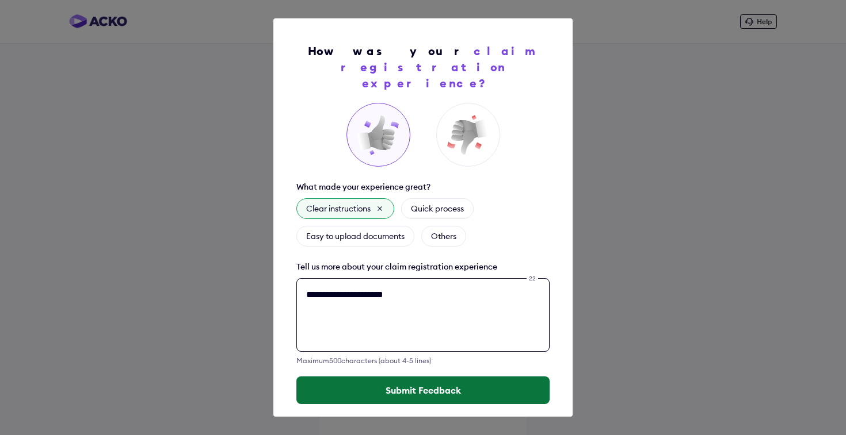
type textarea "**********"
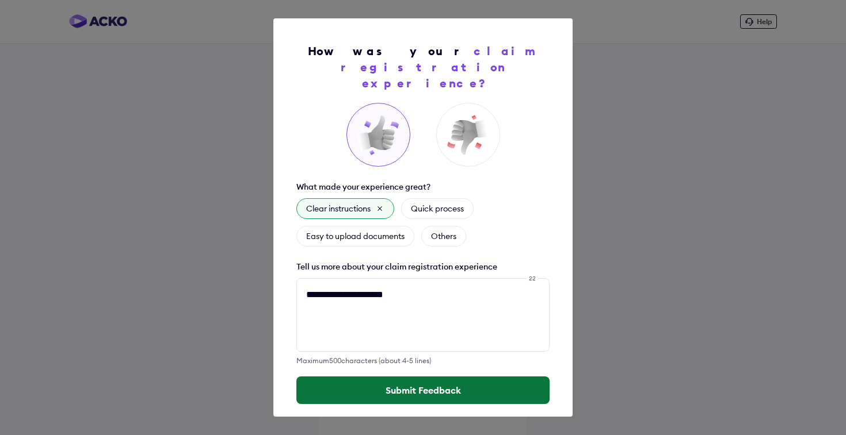
click at [436, 379] on button "Submit Feedback" at bounding box center [422, 391] width 253 height 28
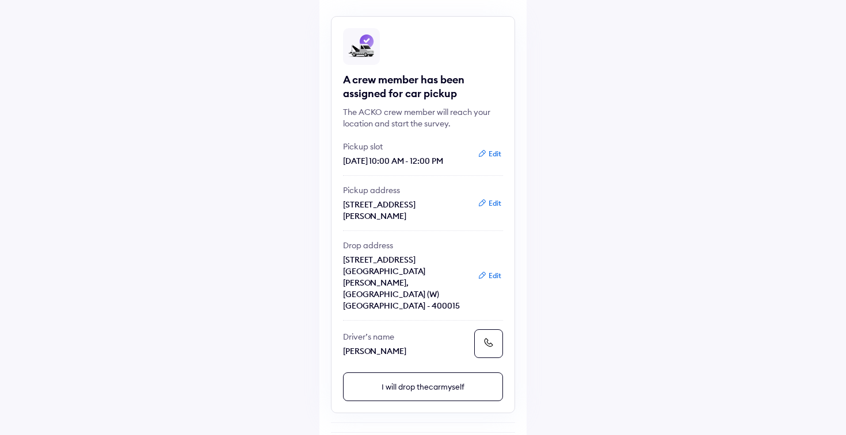
scroll to position [81, 0]
click at [490, 343] on icon at bounding box center [489, 341] width 12 height 12
